Goal: Task Accomplishment & Management: Manage account settings

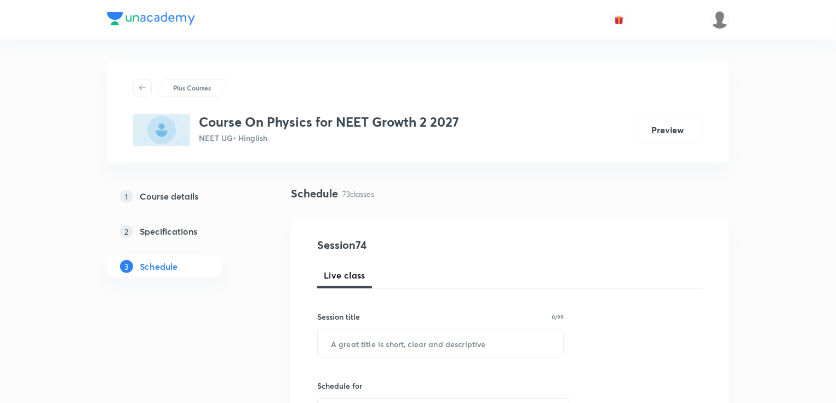
click at [138, 225] on div "2 Specifications" at bounding box center [183, 231] width 127 height 13
click at [138, 228] on div "2 Specifications" at bounding box center [183, 231] width 127 height 13
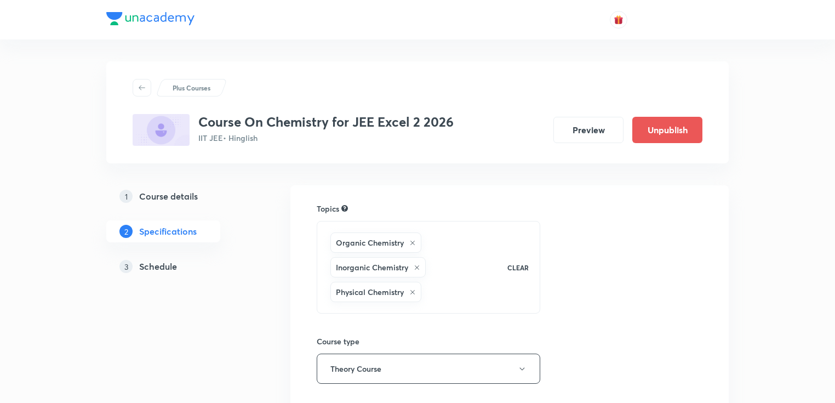
scroll to position [175, 0]
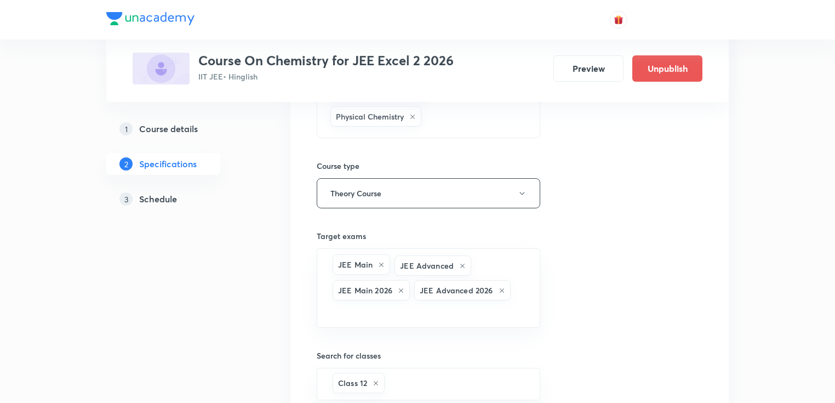
click at [168, 135] on h5 "Course details" at bounding box center [168, 128] width 59 height 13
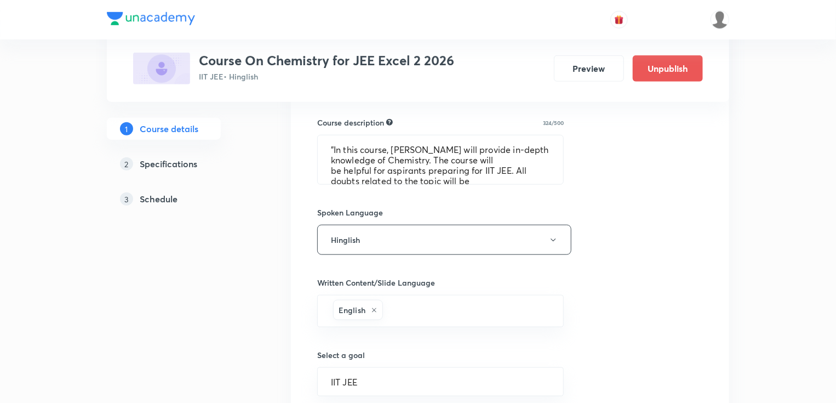
scroll to position [680, 0]
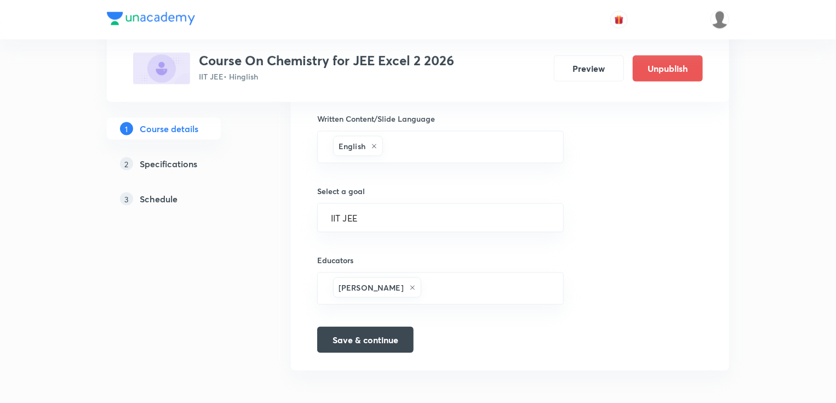
click at [169, 195] on h5 "Schedule" at bounding box center [159, 198] width 38 height 13
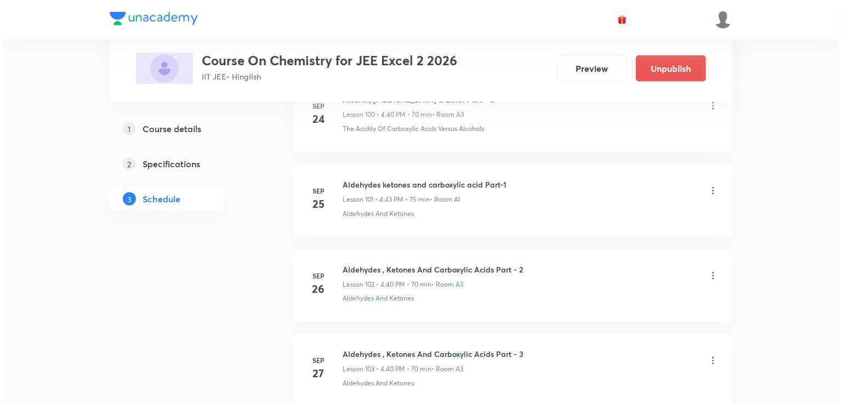
scroll to position [9880, 0]
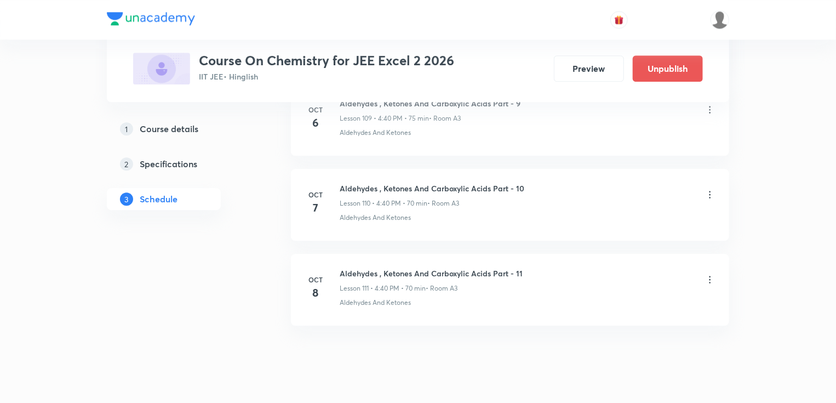
click at [713, 274] on icon at bounding box center [710, 279] width 11 height 11
click at [647, 286] on li "Edit" at bounding box center [655, 282] width 120 height 20
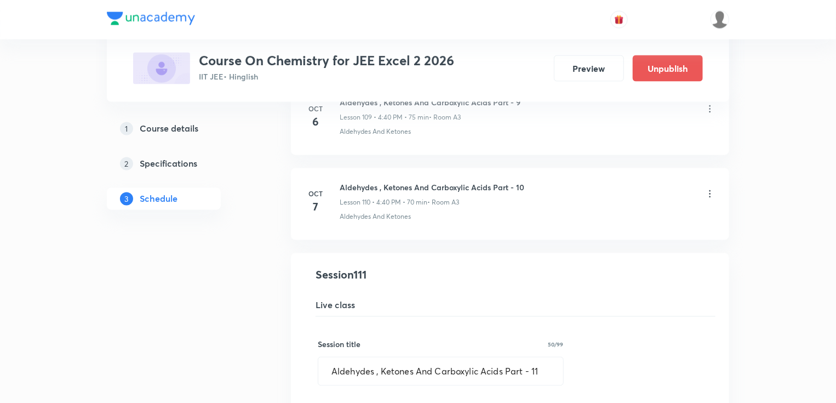
scroll to position [9315, 0]
click at [546, 357] on input "Aldehydes , Ketones And Carboxylic Acids Part - 11" at bounding box center [440, 371] width 245 height 28
click at [506, 357] on input "Aldehydes , Ketones And Carboxylic Acids Part - 1" at bounding box center [440, 371] width 245 height 28
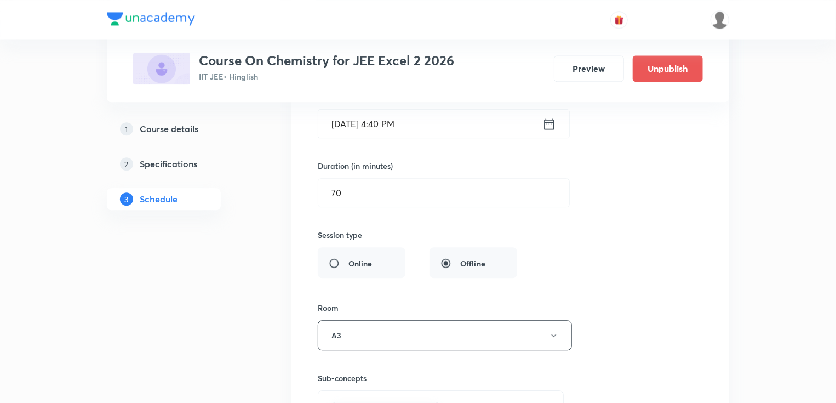
scroll to position [9797, 0]
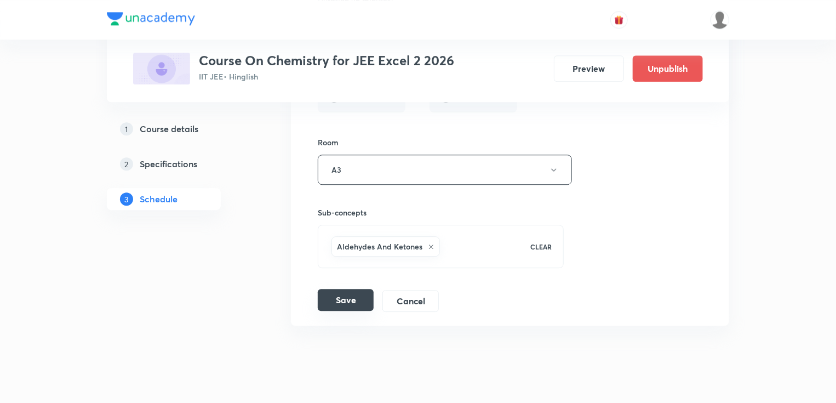
type input "Amine Part - 1"
click at [364, 289] on button "Save" at bounding box center [346, 300] width 56 height 22
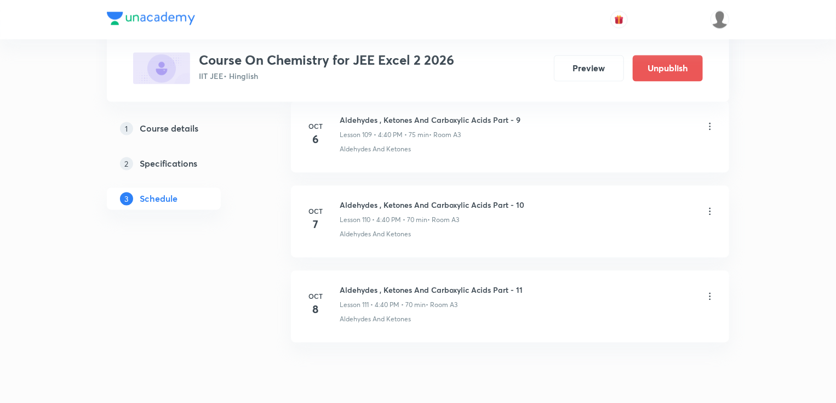
scroll to position [9377, 0]
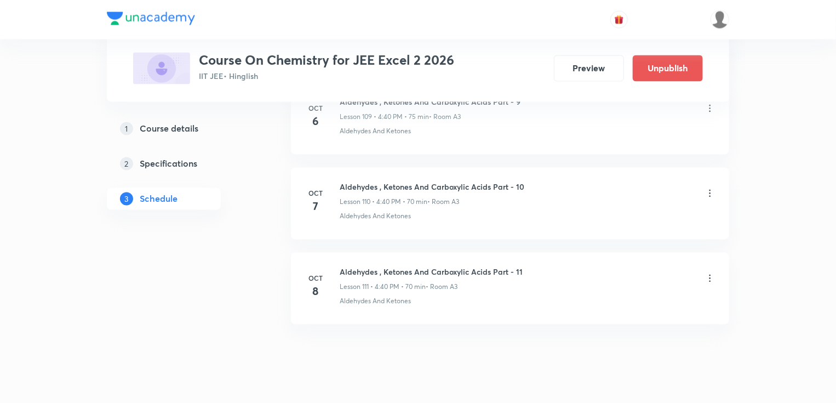
click at [708, 273] on icon at bounding box center [710, 278] width 11 height 11
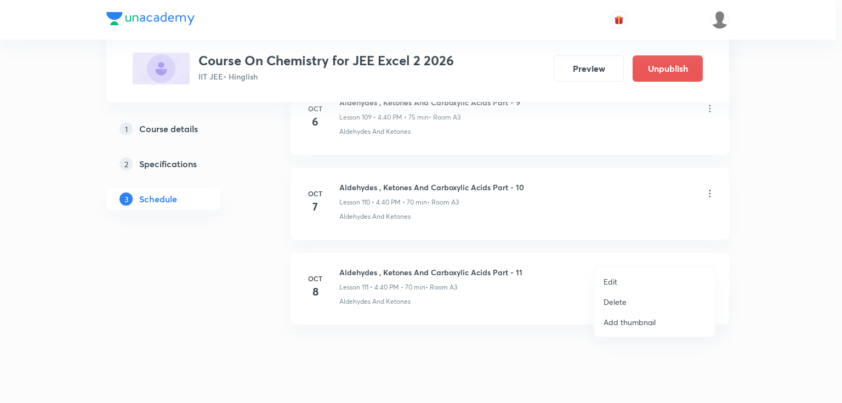
click at [643, 285] on li "Edit" at bounding box center [655, 281] width 120 height 20
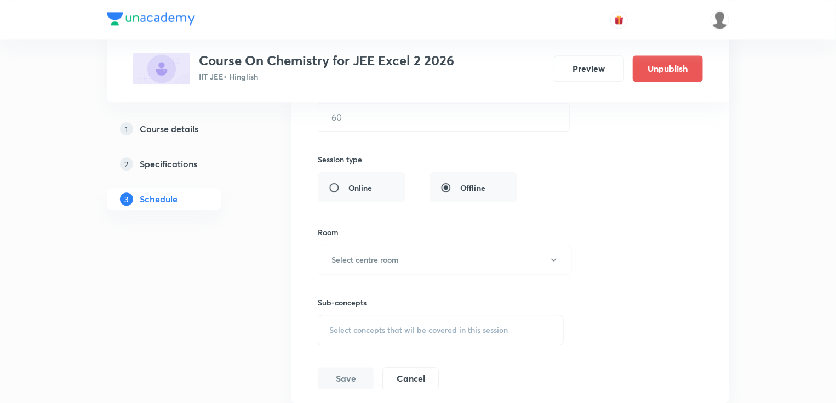
scroll to position [9728, 0]
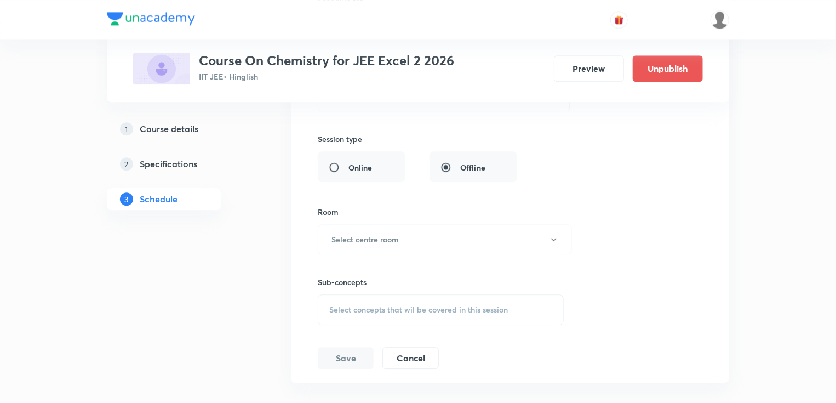
click at [392, 305] on span "Select concepts that wil be covered in this session" at bounding box center [418, 309] width 179 height 9
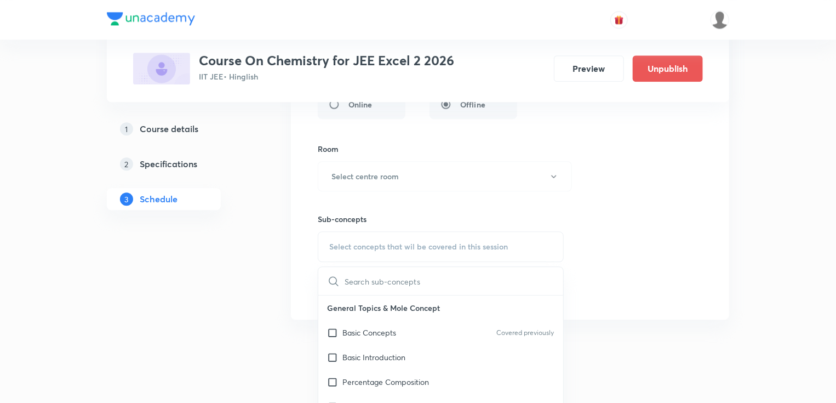
scroll to position [9845, 0]
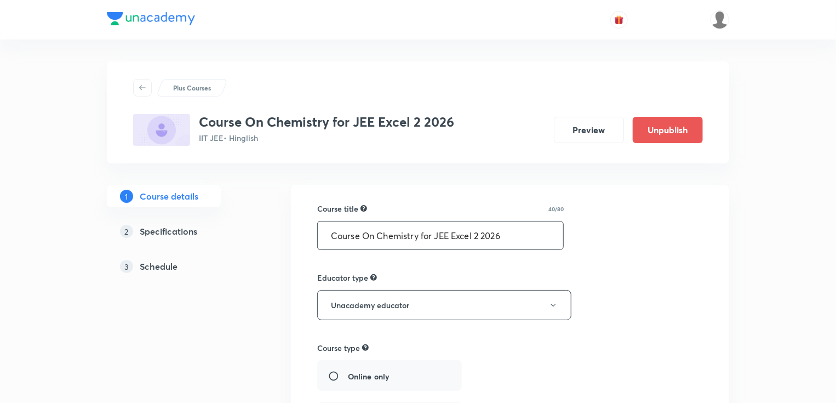
scroll to position [88, 0]
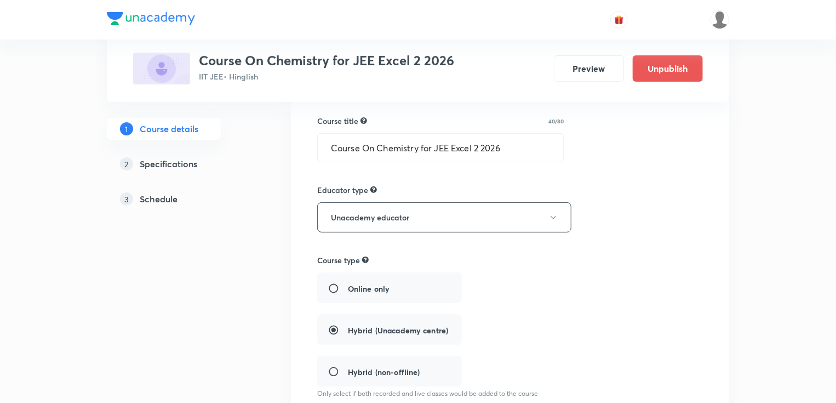
click at [169, 201] on h5 "Schedule" at bounding box center [159, 198] width 38 height 13
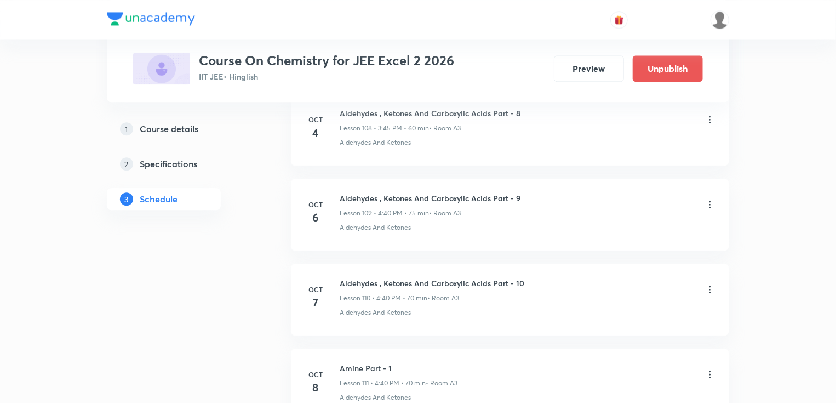
scroll to position [9785, 0]
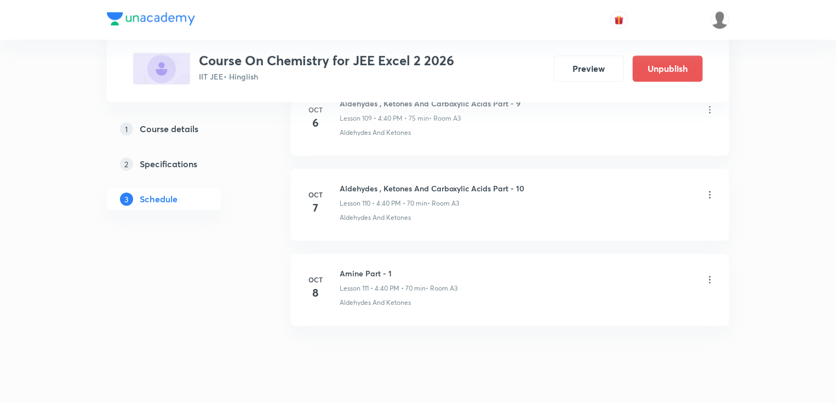
click at [704, 267] on div "Amine Part - 1 Lesson 111 • 4:40 PM • 70 min • Room A3" at bounding box center [528, 280] width 376 height 26
click at [709, 274] on icon at bounding box center [710, 279] width 11 height 11
click at [712, 274] on icon at bounding box center [710, 279] width 11 height 11
click at [710, 276] on icon at bounding box center [711, 279] width 2 height 7
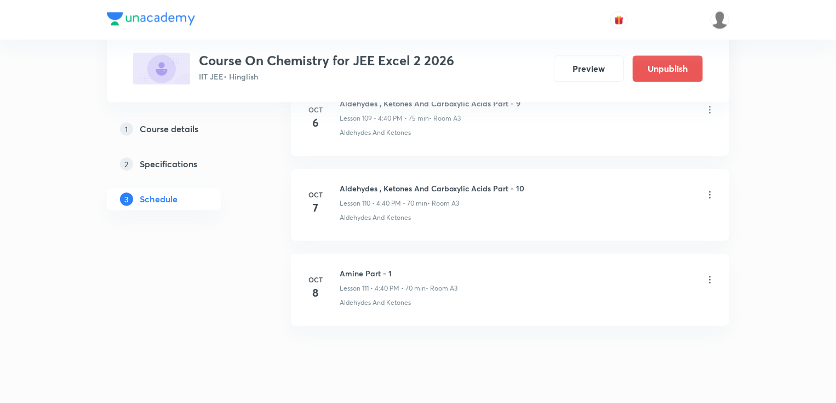
click at [698, 213] on div "Aldehydes And Ketones" at bounding box center [528, 218] width 376 height 10
click at [708, 274] on icon at bounding box center [710, 279] width 11 height 11
click at [705, 274] on icon at bounding box center [710, 279] width 11 height 11
click at [710, 276] on icon at bounding box center [711, 279] width 2 height 7
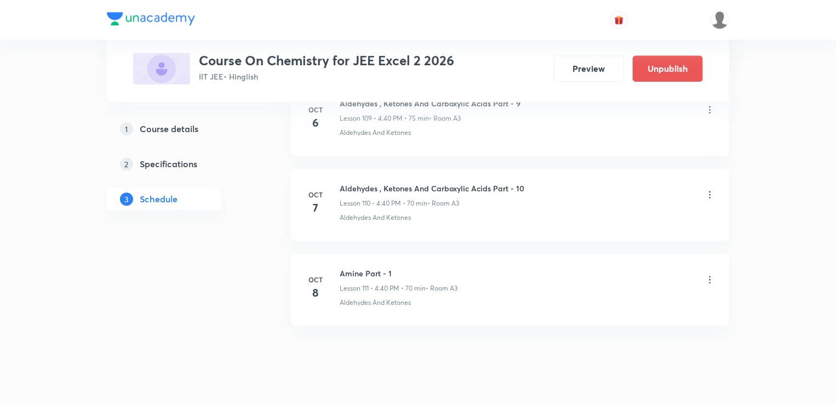
click at [710, 276] on icon at bounding box center [711, 279] width 2 height 7
click at [706, 274] on icon at bounding box center [710, 279] width 11 height 11
click at [707, 274] on icon at bounding box center [710, 279] width 11 height 11
click at [708, 274] on icon at bounding box center [710, 279] width 11 height 11
click at [710, 189] on icon at bounding box center [710, 194] width 11 height 11
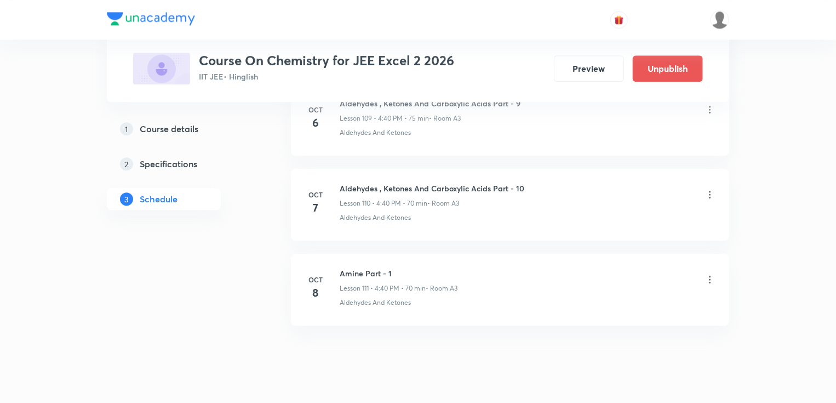
click at [710, 276] on icon at bounding box center [711, 279] width 2 height 7
click at [709, 274] on icon at bounding box center [710, 279] width 11 height 11
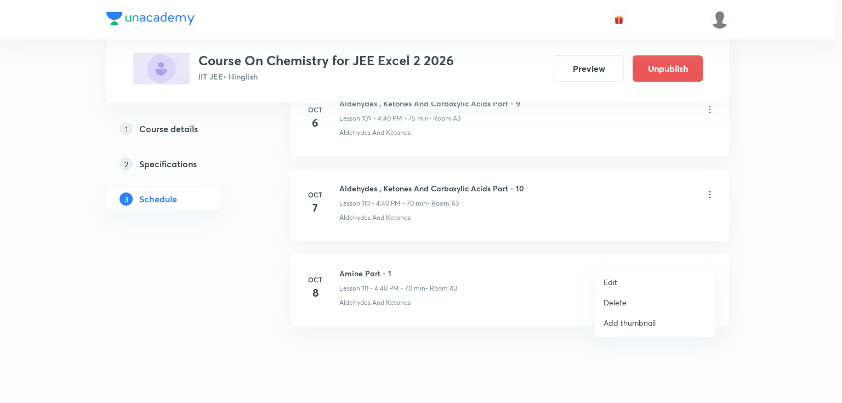
click at [622, 276] on li "Edit" at bounding box center [655, 282] width 120 height 20
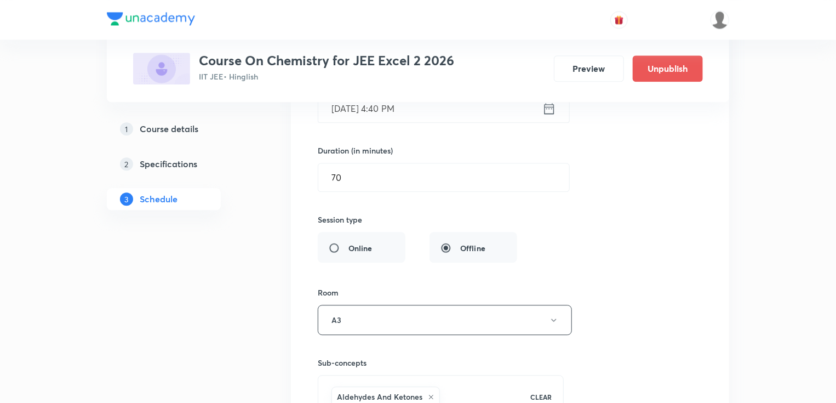
scroll to position [9710, 0]
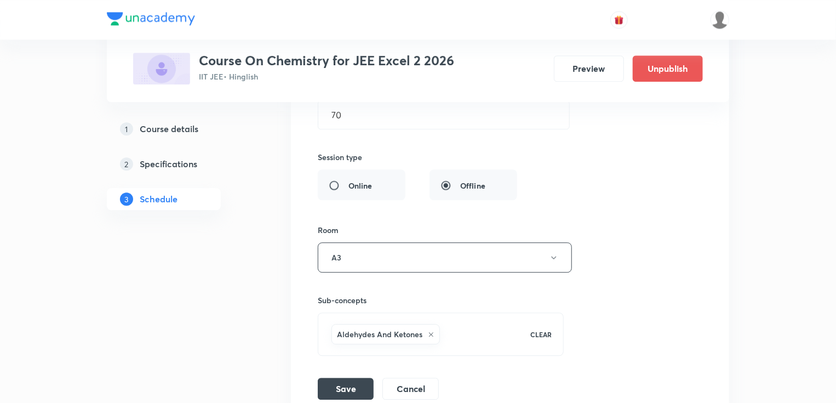
click at [431, 324] on div "Aldehydes And Ketones" at bounding box center [386, 334] width 109 height 20
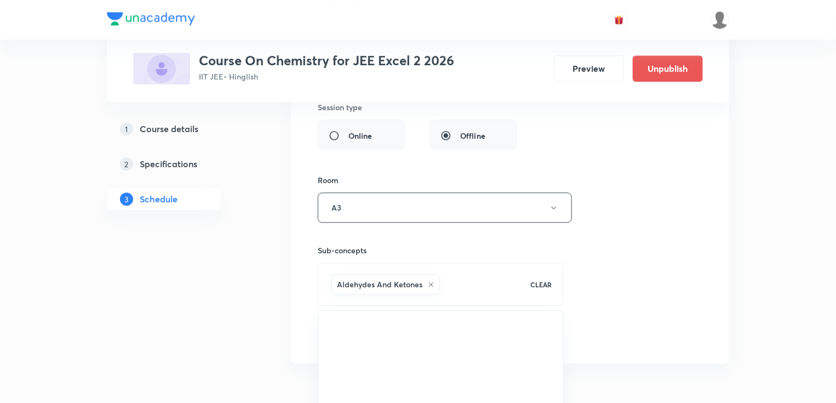
scroll to position [9797, 0]
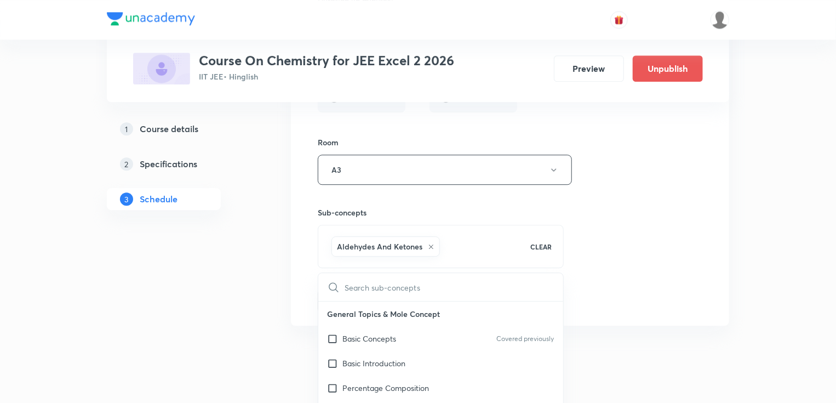
click at [382, 273] on input "text" at bounding box center [454, 287] width 219 height 28
type input "Ami"
checkbox input "true"
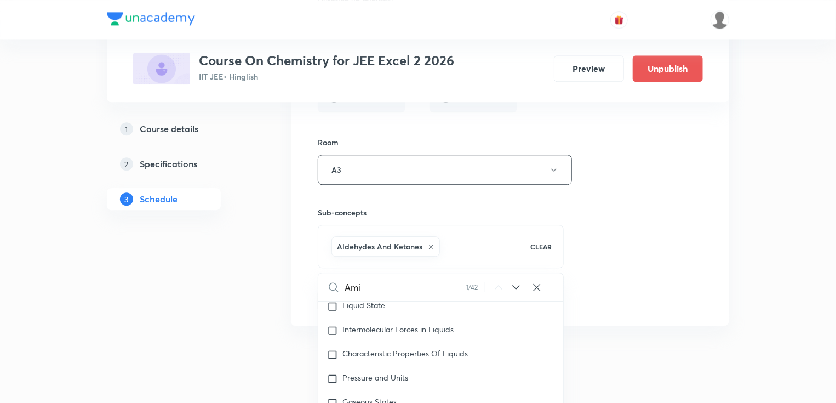
scroll to position [1646, 0]
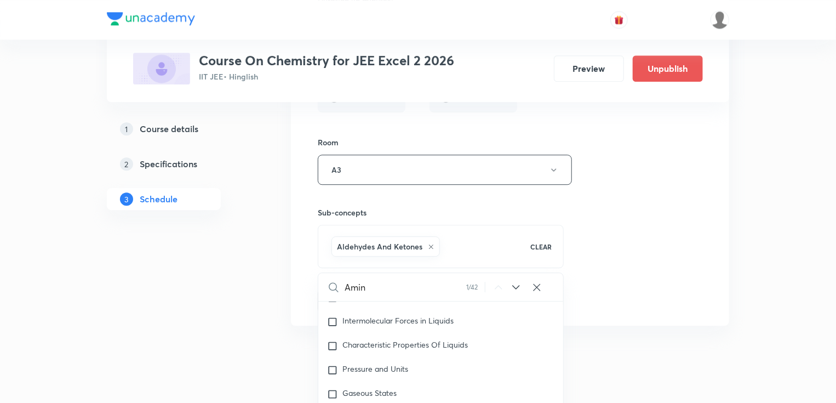
type input "Amine"
checkbox input "true"
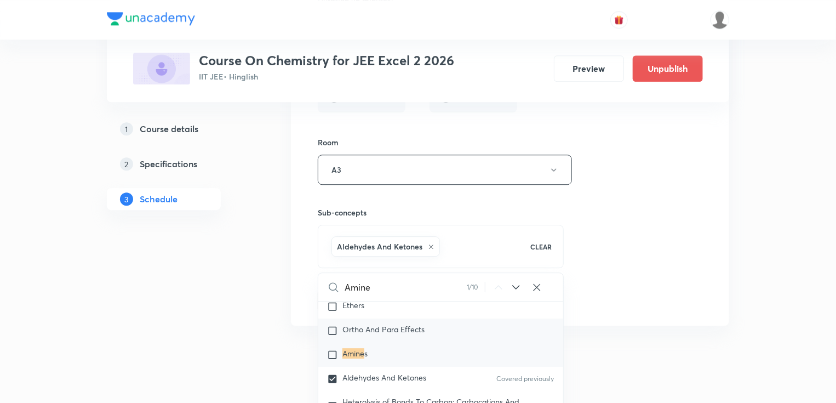
scroll to position [19450, 0]
type input "Amine"
click at [329, 349] on input "checkbox" at bounding box center [334, 354] width 15 height 11
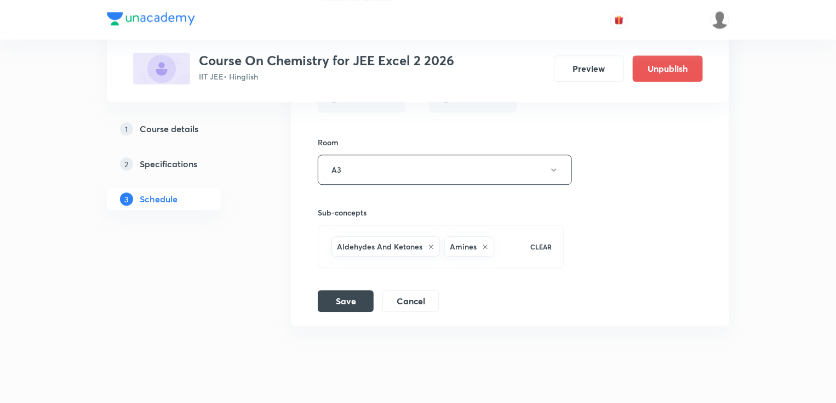
click at [431, 244] on icon at bounding box center [431, 246] width 4 height 4
click at [338, 289] on button "Save" at bounding box center [346, 300] width 56 height 22
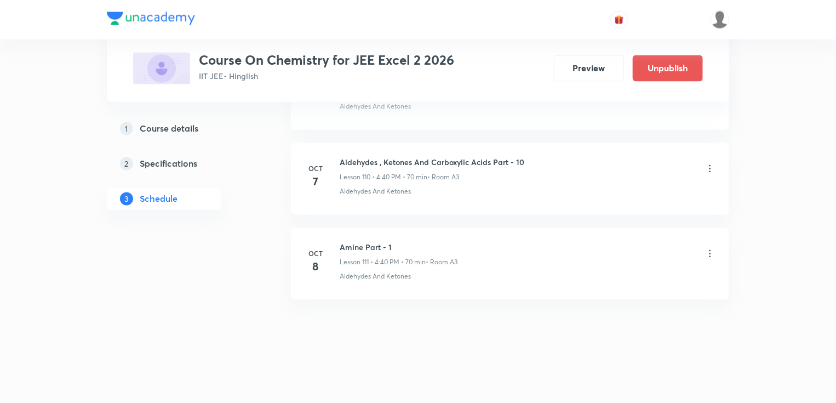
scroll to position [9377, 0]
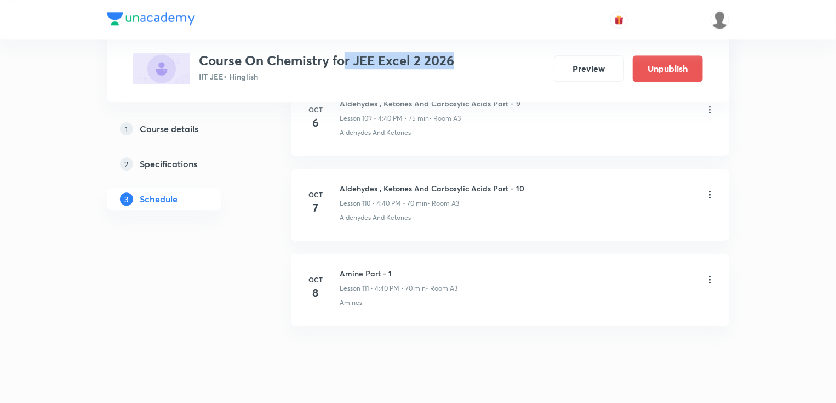
drag, startPoint x: 459, startPoint y: 60, endPoint x: 345, endPoint y: 58, distance: 113.5
click at [342, 59] on div "Course On Chemistry for JEE Excel 2 2026 IIT JEE • Hinglish Preview Unpublish" at bounding box center [418, 69] width 570 height 32
click at [347, 65] on h3 "Course On Chemistry for JEE Excel 2 2026" at bounding box center [326, 61] width 255 height 16
click at [353, 68] on h3 "Course On Chemistry for JEE Excel 2 2026" at bounding box center [326, 61] width 255 height 16
click at [452, 66] on h3 "Course On Chemistry for JEE Excel 2 2026" at bounding box center [326, 61] width 255 height 16
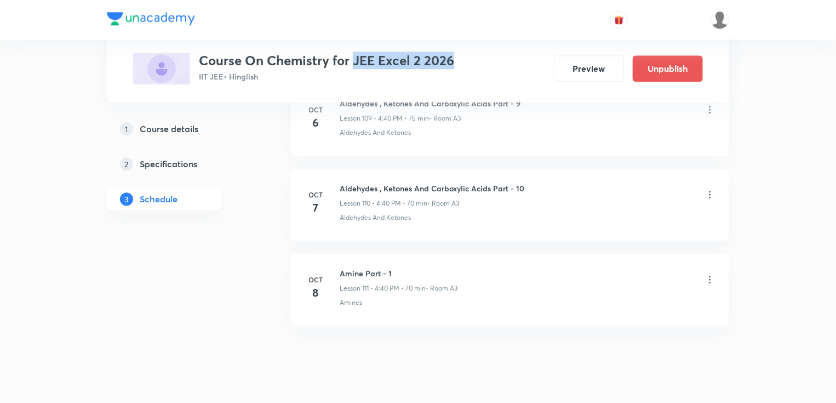
drag, startPoint x: 465, startPoint y: 62, endPoint x: 354, endPoint y: 62, distance: 110.7
click at [354, 62] on div "Course On Chemistry for JEE Excel 2 2026 IIT JEE • Hinglish Preview Unpublish" at bounding box center [418, 69] width 570 height 32
click at [355, 62] on h3 "Course On Chemistry for JEE Excel 2 2026" at bounding box center [326, 61] width 255 height 16
click at [358, 60] on h3 "Course On Chemistry for JEE Excel 2 2026" at bounding box center [326, 61] width 255 height 16
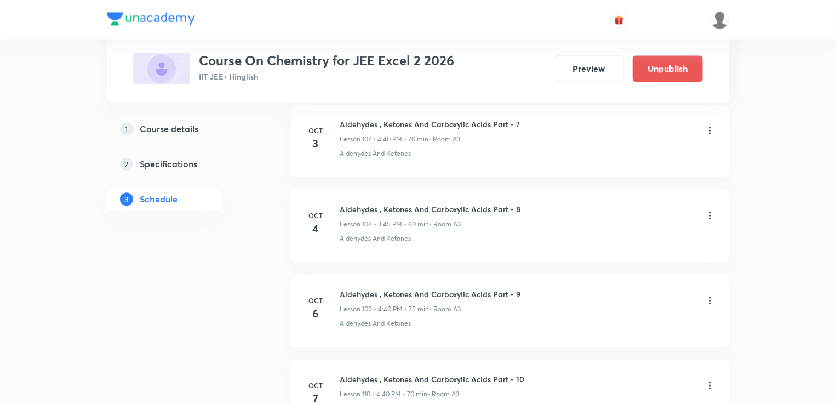
scroll to position [9704, 0]
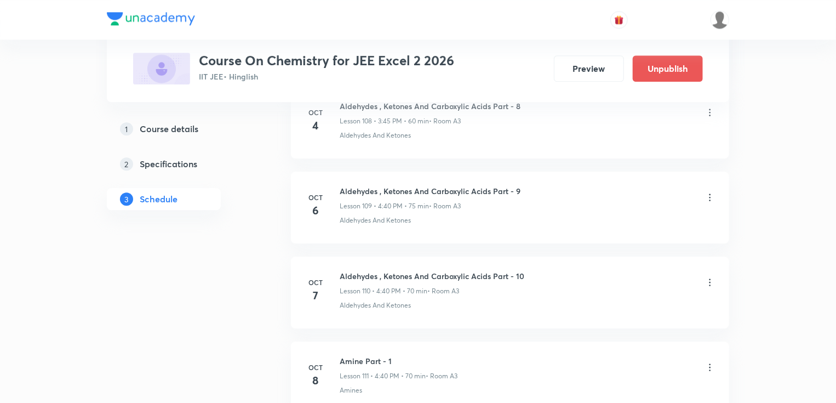
click at [710, 192] on icon at bounding box center [710, 197] width 11 height 11
click at [655, 194] on li "Edit" at bounding box center [655, 200] width 120 height 20
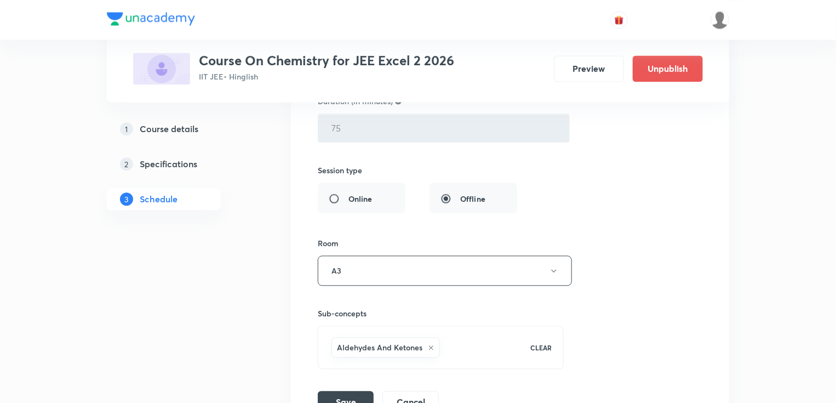
scroll to position [9573, 0]
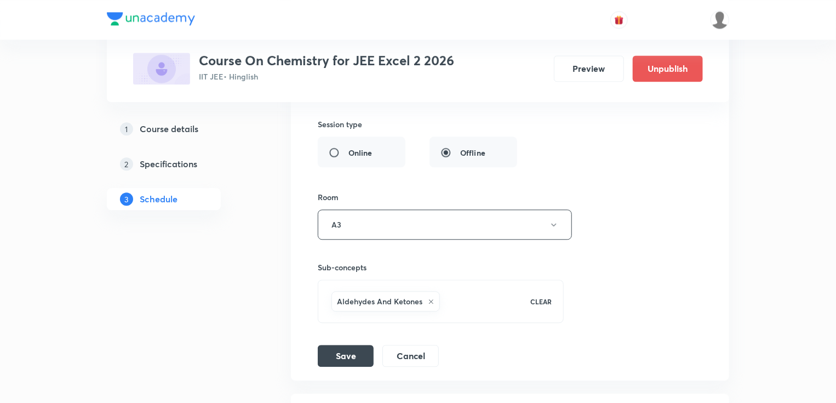
click at [427, 291] on div "Aldehydes And Ketones" at bounding box center [386, 301] width 109 height 20
click at [432, 298] on icon at bounding box center [431, 301] width 7 height 7
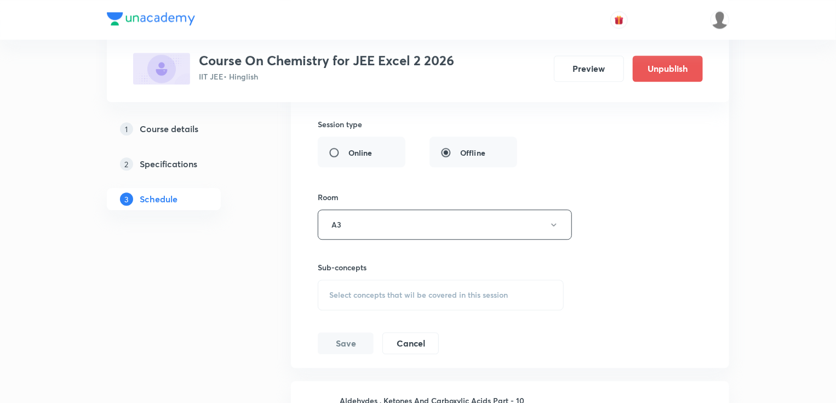
click at [373, 290] on span "Select concepts that wil be covered in this session" at bounding box center [418, 294] width 179 height 9
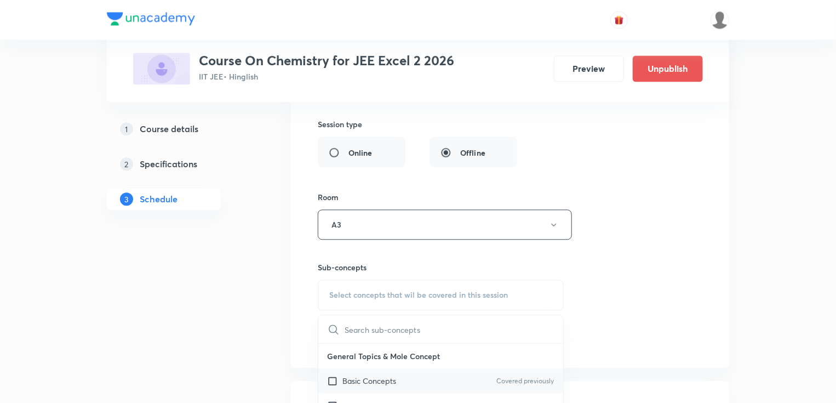
scroll to position [9660, 0]
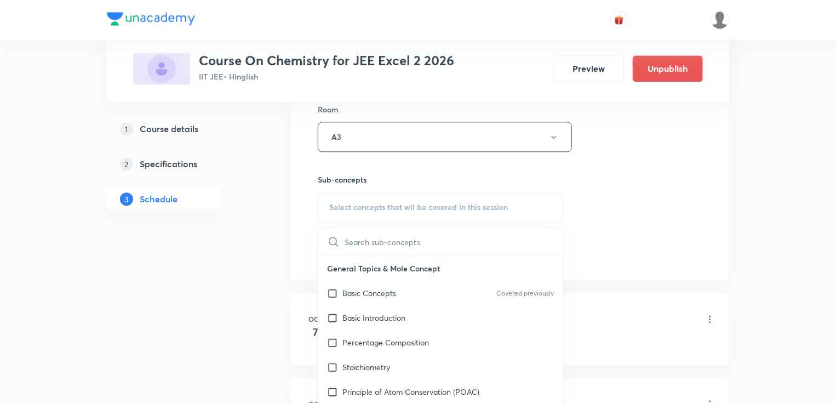
click at [367, 227] on input "text" at bounding box center [454, 241] width 219 height 28
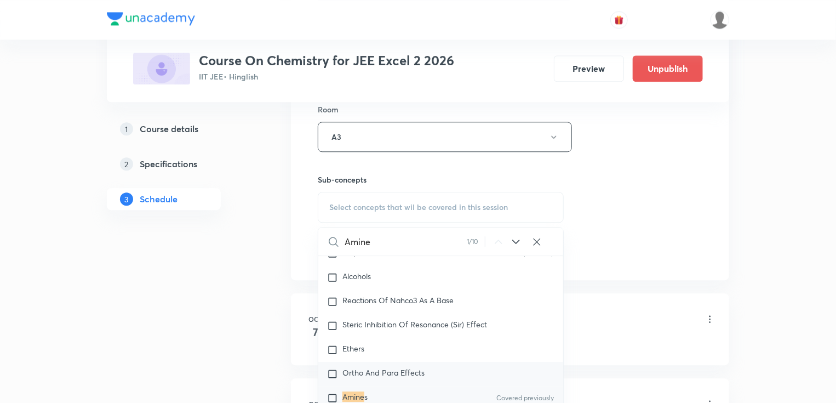
scroll to position [19362, 0]
type input "Amine"
click at [338, 391] on input "checkbox" at bounding box center [334, 396] width 15 height 11
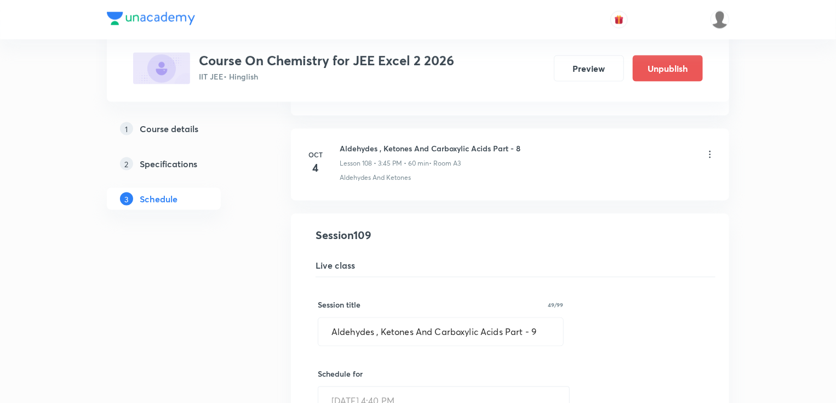
scroll to position [9178, 0]
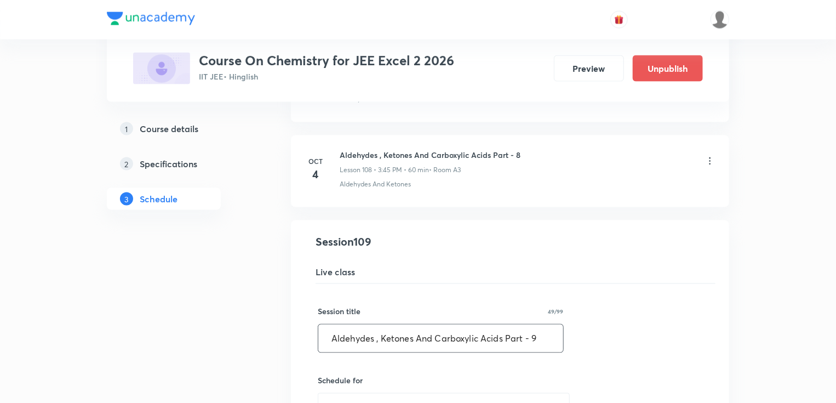
click at [538, 324] on input "Aldehydes , Ketones And Carboxylic Acids Part - 9" at bounding box center [440, 338] width 245 height 28
drag, startPoint x: 501, startPoint y: 316, endPoint x: 305, endPoint y: 324, distance: 196.4
click at [333, 324] on input "s Part - 1" at bounding box center [440, 338] width 245 height 28
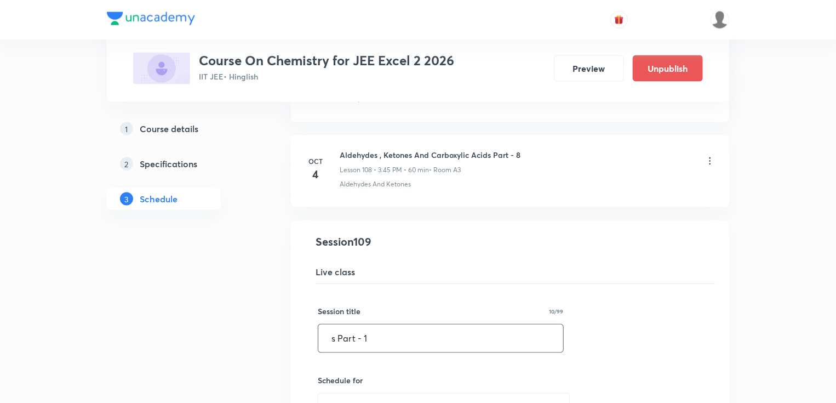
click at [334, 324] on input "s Part - 1" at bounding box center [440, 338] width 245 height 28
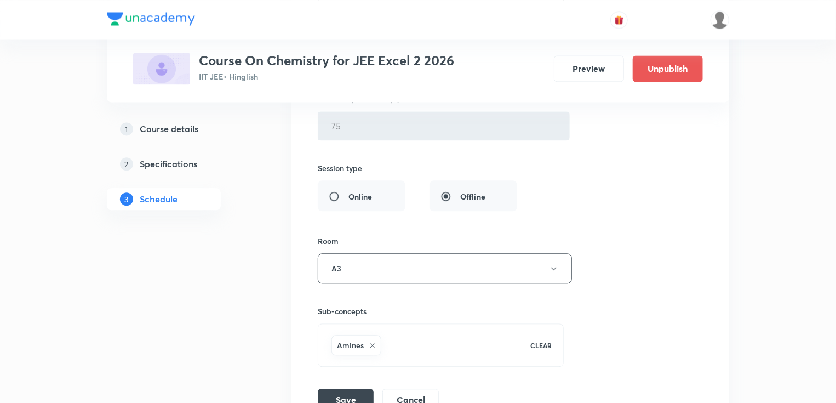
scroll to position [9617, 0]
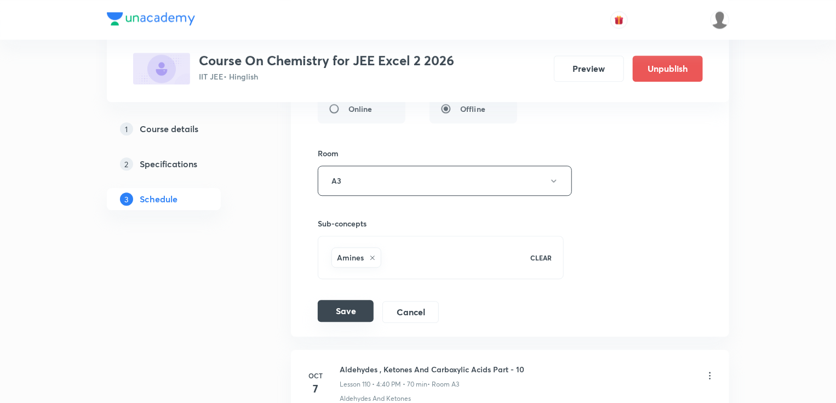
type input "Amine Part - 1"
click at [341, 300] on button "Save" at bounding box center [346, 311] width 56 height 22
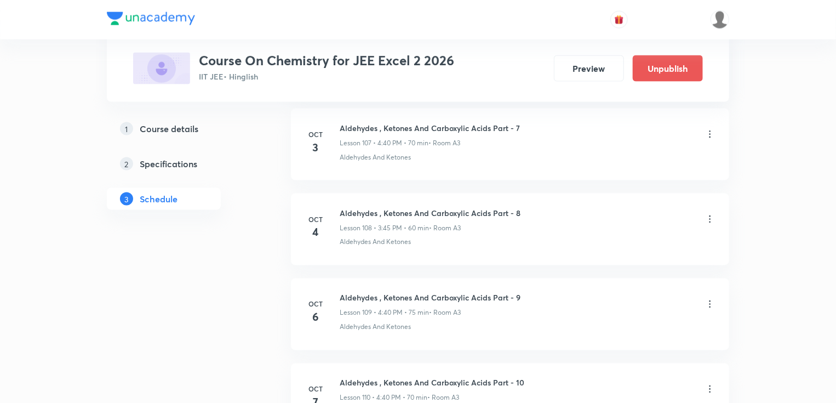
scroll to position [9202, 0]
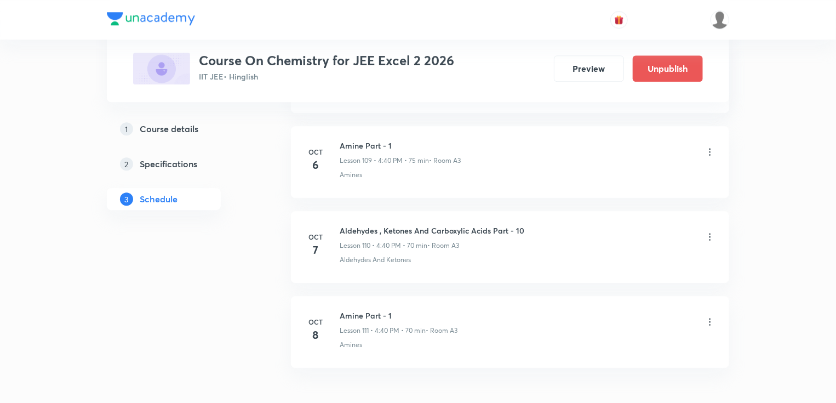
scroll to position [9792, 0]
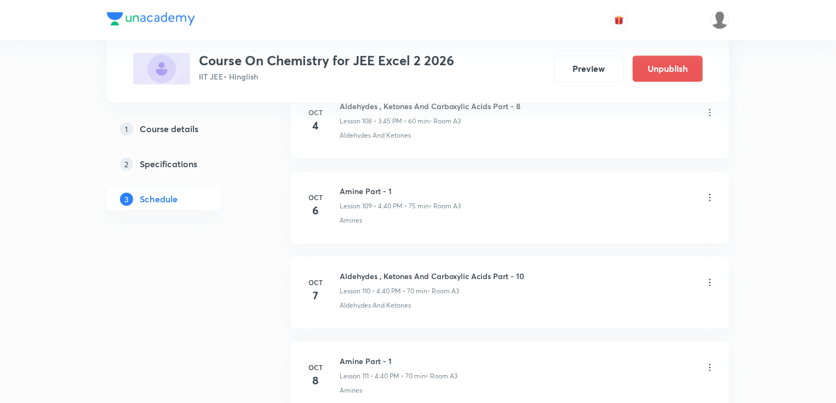
click at [710, 278] on icon at bounding box center [711, 281] width 2 height 7
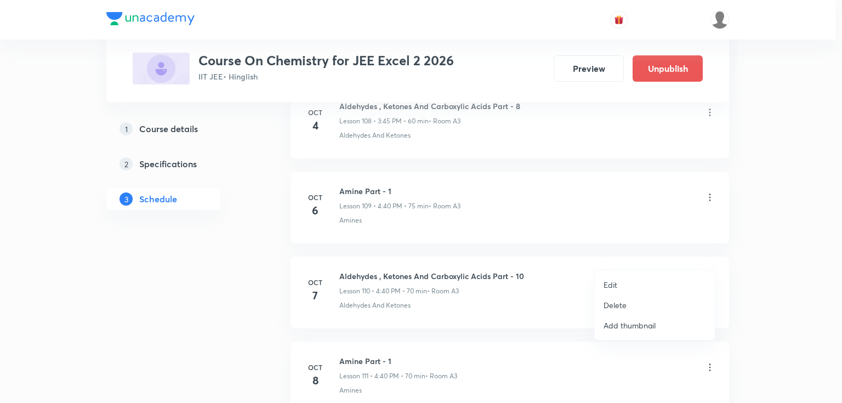
click at [653, 285] on li "Edit" at bounding box center [655, 285] width 120 height 20
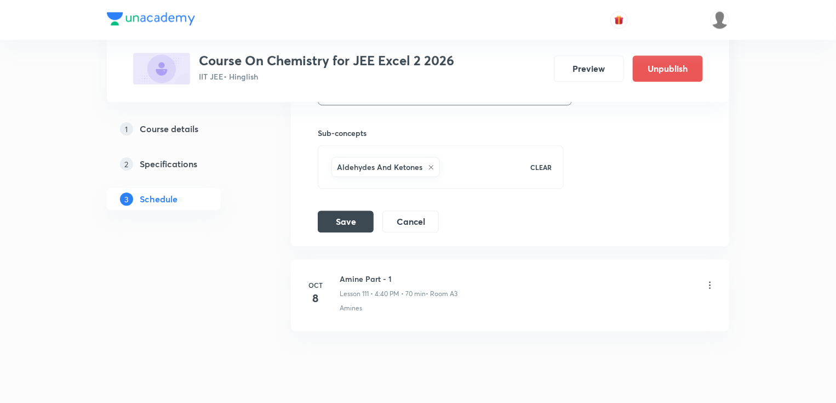
scroll to position [9704, 0]
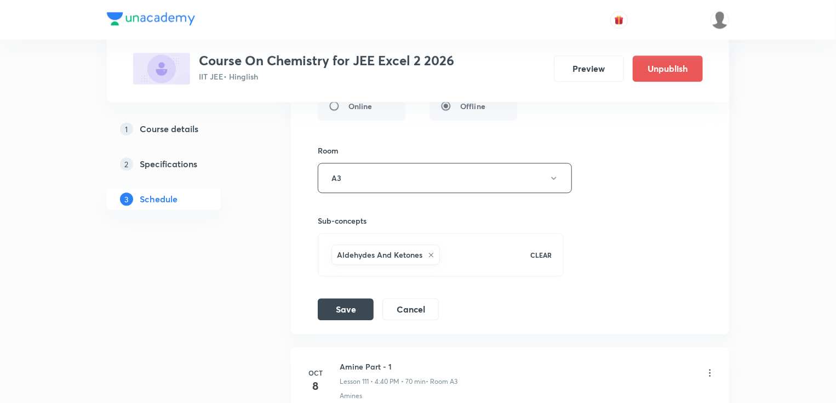
click at [429, 252] on icon at bounding box center [431, 255] width 7 height 7
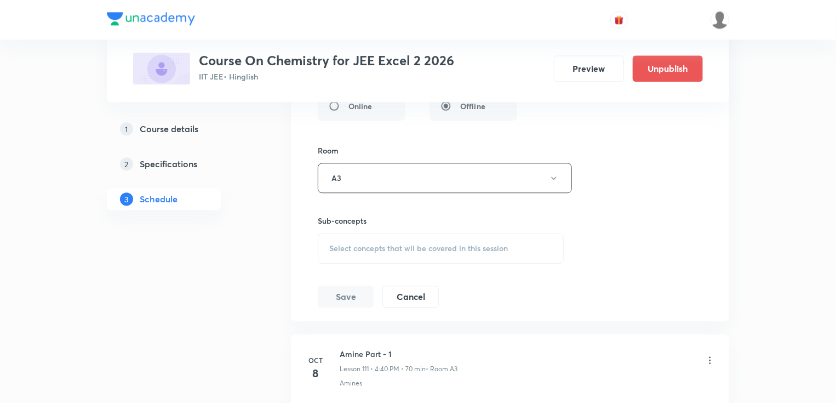
click at [408, 244] on span "Select concepts that wil be covered in this session" at bounding box center [418, 248] width 179 height 9
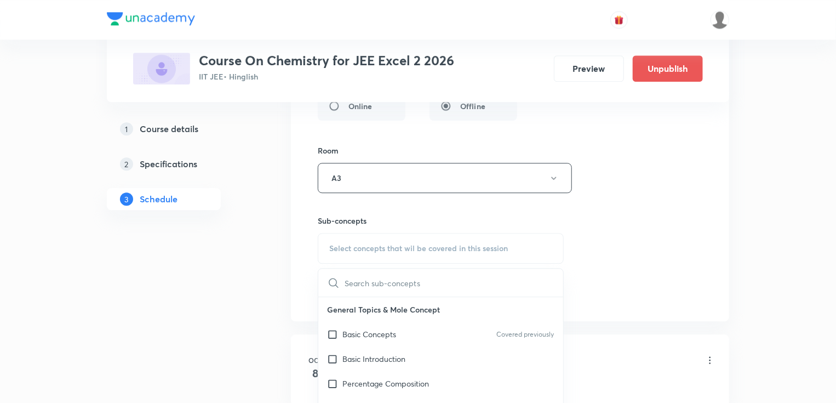
click at [370, 269] on input "text" at bounding box center [454, 283] width 219 height 28
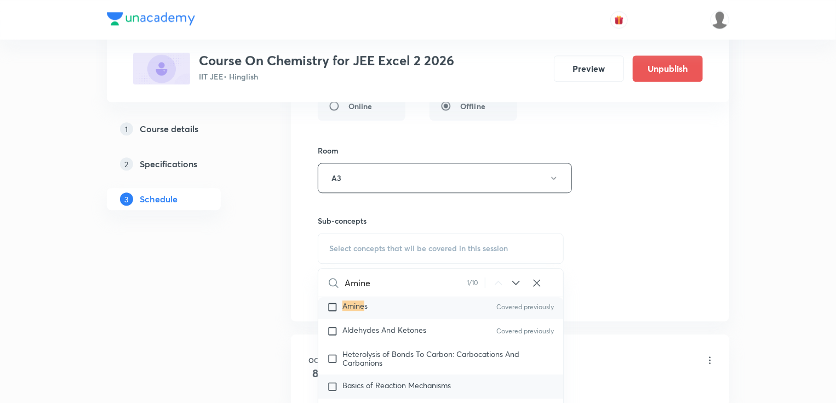
scroll to position [19494, 0]
type input "Amine"
click at [334, 301] on input "checkbox" at bounding box center [334, 306] width 15 height 11
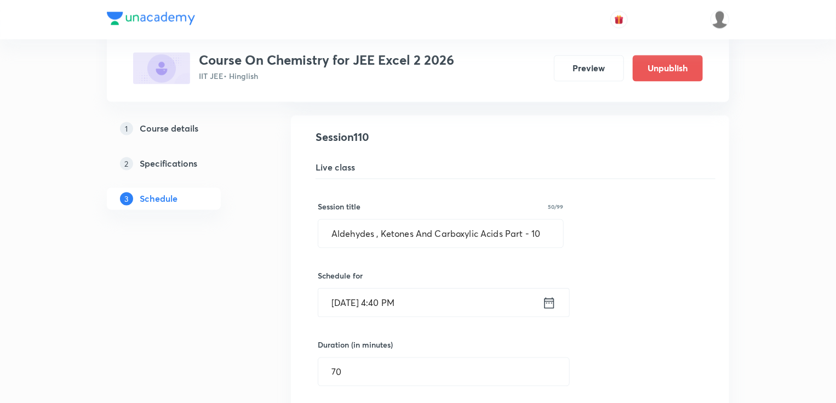
scroll to position [9310, 0]
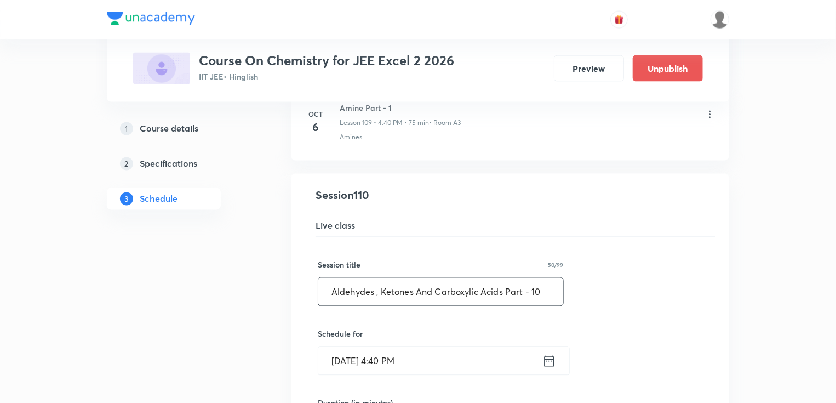
click at [548, 278] on input "Aldehydes , Ketones And Carboxylic Acids Part - 10" at bounding box center [440, 292] width 245 height 28
drag, startPoint x: 479, startPoint y: 267, endPoint x: 227, endPoint y: 256, distance: 252.4
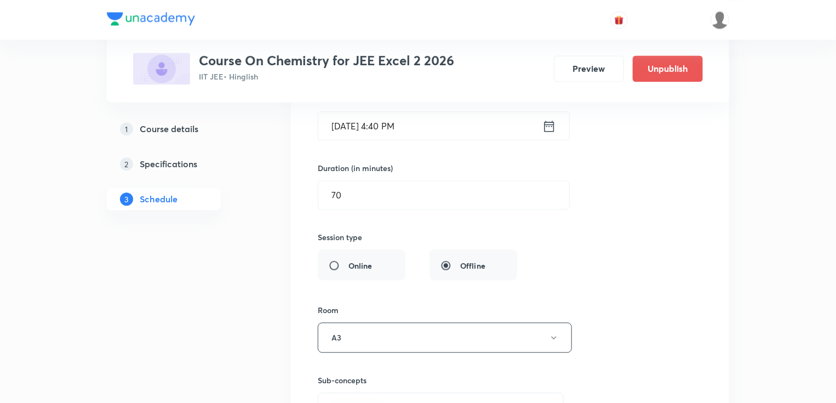
scroll to position [9617, 0]
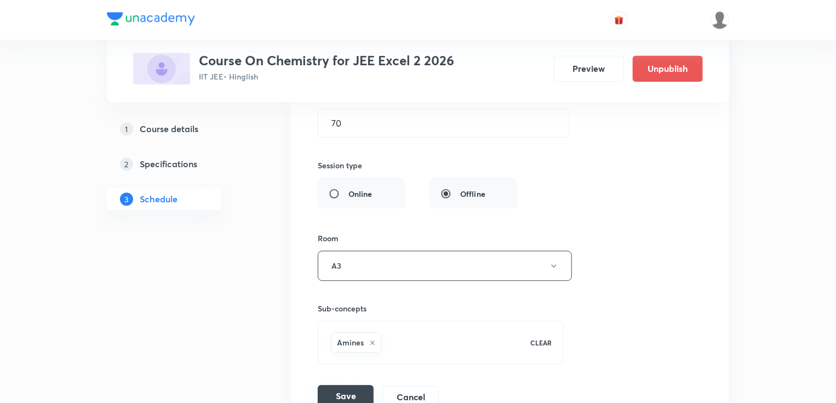
type input "Amine Part - 2"
click at [345, 385] on button "Save" at bounding box center [346, 396] width 56 height 22
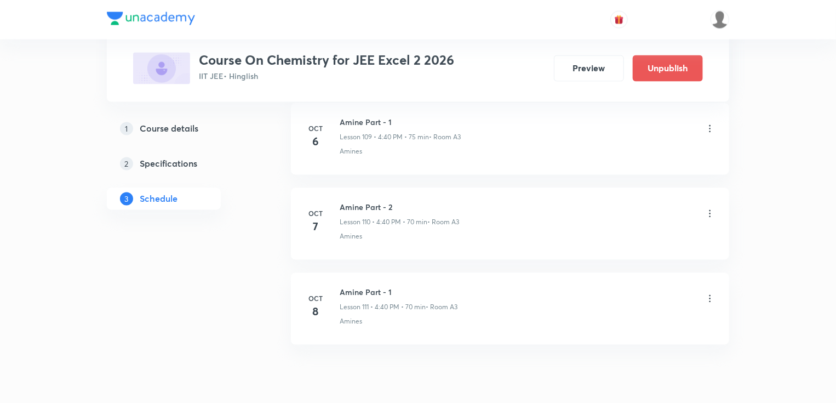
scroll to position [9377, 0]
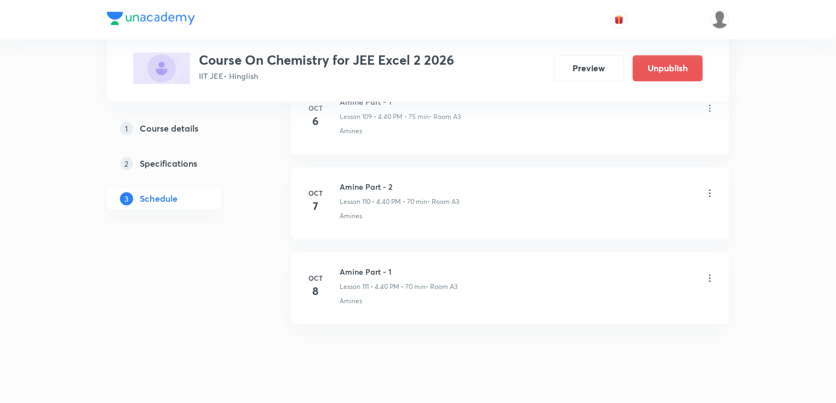
click at [715, 273] on icon at bounding box center [710, 278] width 11 height 11
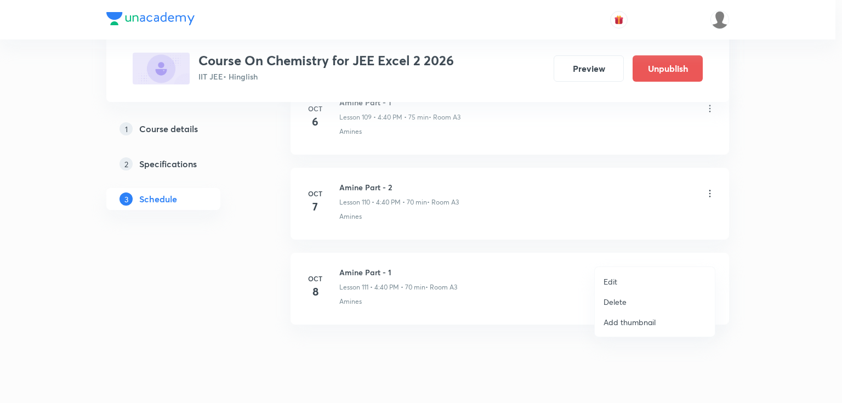
click at [658, 278] on li "Edit" at bounding box center [655, 281] width 120 height 20
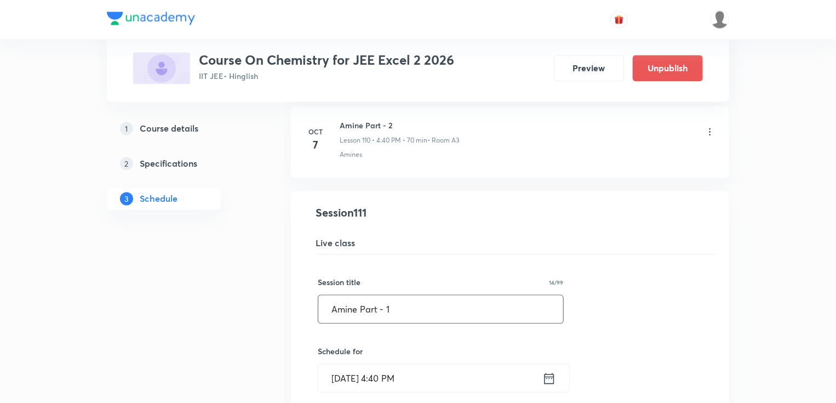
click at [414, 295] on input "Amine Part - 1" at bounding box center [440, 309] width 245 height 28
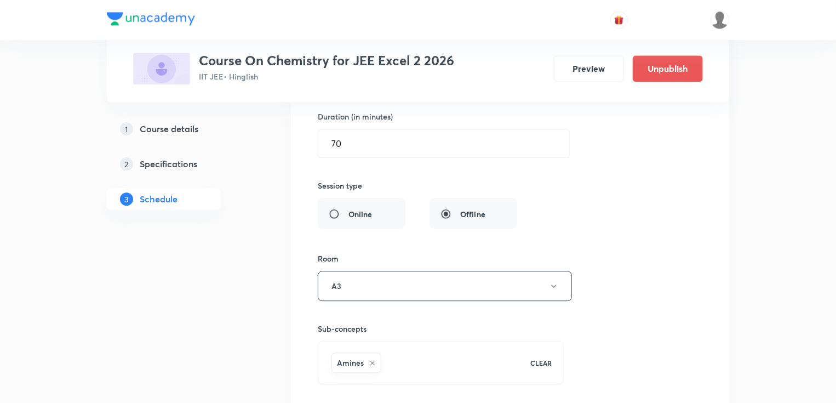
scroll to position [9684, 0]
type input "Amine Part - 3"
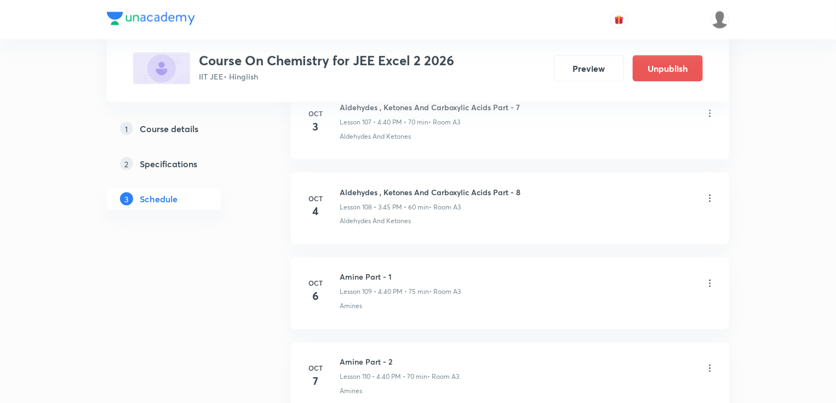
scroll to position [9202, 0]
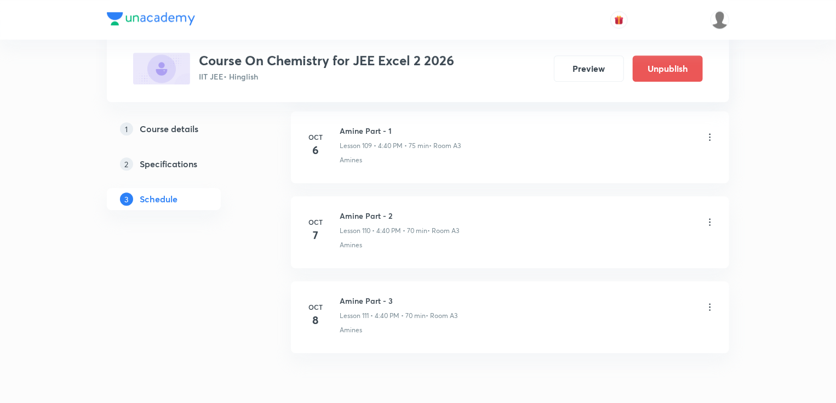
scroll to position [9792, 0]
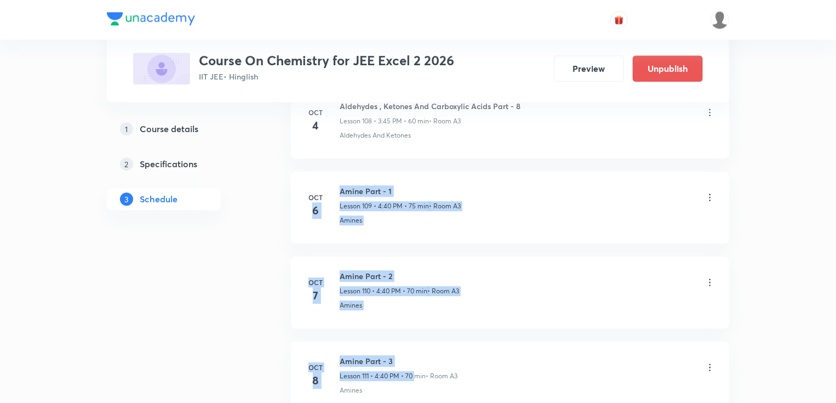
drag, startPoint x: 334, startPoint y: 163, endPoint x: 414, endPoint y: 353, distance: 205.6
click at [392, 371] on p "Lesson 111 • 4:40 PM • 70 min" at bounding box center [383, 376] width 86 height 10
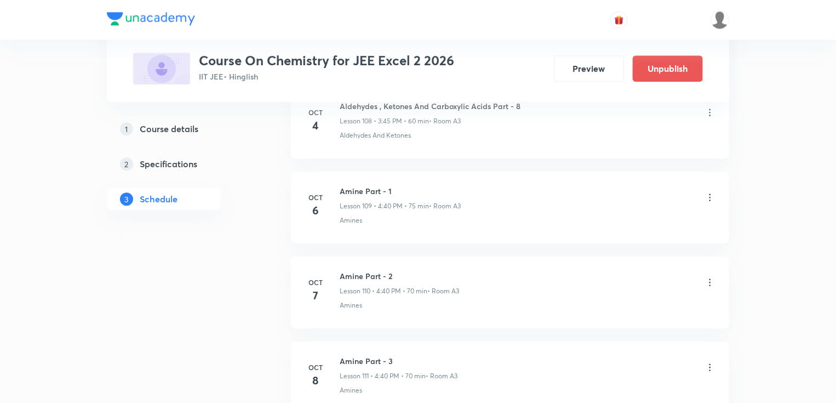
click at [365, 385] on div "Amines" at bounding box center [528, 390] width 376 height 10
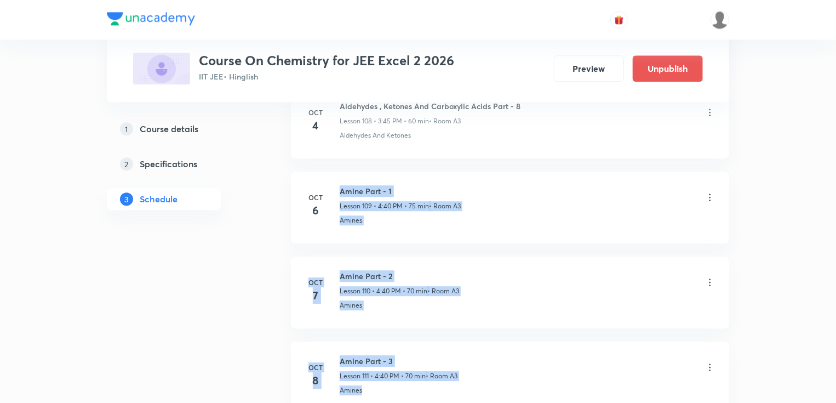
drag, startPoint x: 365, startPoint y: 363, endPoint x: 321, endPoint y: 183, distance: 185.7
click at [360, 172] on li "[DATE] Amine Part - 1 Lesson 109 • 4:40 PM • 75 min • Room A3 Amines" at bounding box center [510, 208] width 438 height 72
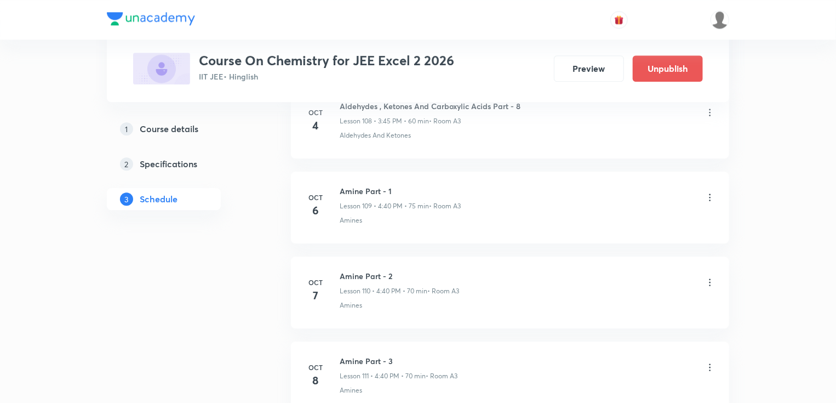
click at [344, 185] on h6 "Amine Part - 1" at bounding box center [400, 191] width 121 height 12
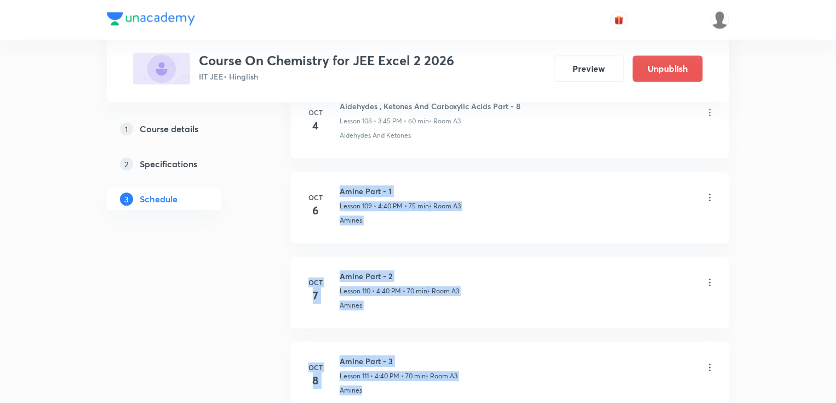
drag, startPoint x: 338, startPoint y: 164, endPoint x: 381, endPoint y: 358, distance: 198.4
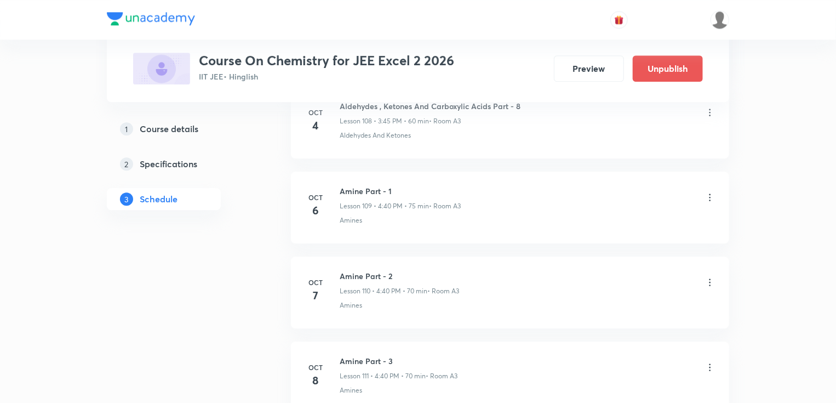
click at [214, 196] on div "3 Schedule" at bounding box center [164, 199] width 114 height 22
